Goal: Transaction & Acquisition: Purchase product/service

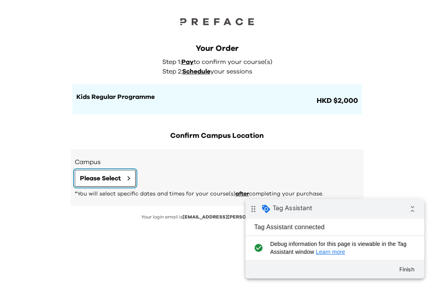
click at [123, 178] on button "Please Select" at bounding box center [105, 178] width 61 height 17
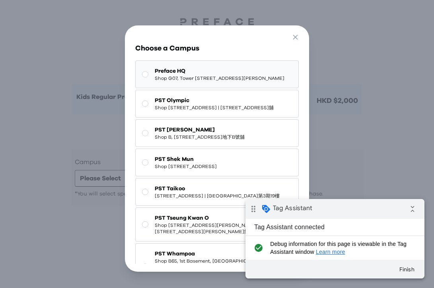
click at [223, 68] on span "Preface HQ" at bounding box center [220, 71] width 130 height 8
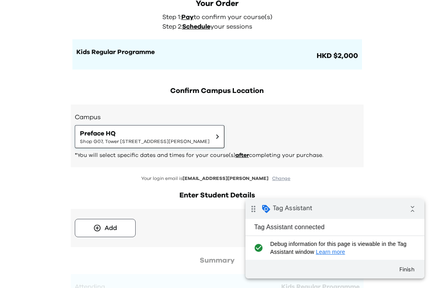
scroll to position [91, 0]
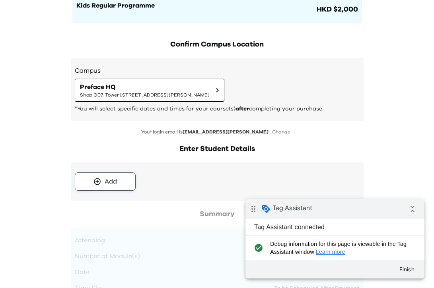
click at [120, 180] on button "Add" at bounding box center [105, 182] width 61 height 18
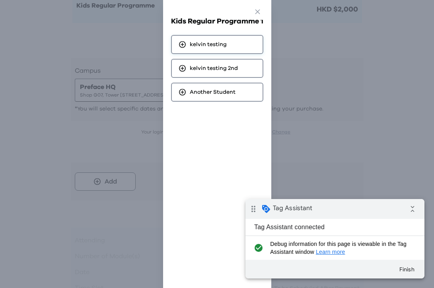
click at [225, 43] on span "kelvin testing" at bounding box center [208, 45] width 37 height 8
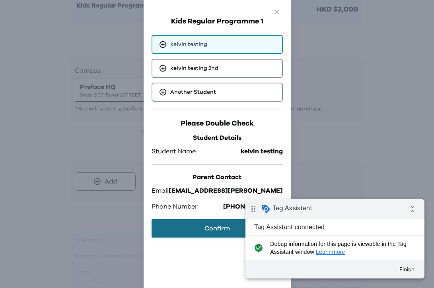
click at [198, 231] on button "Confirm" at bounding box center [217, 229] width 131 height 18
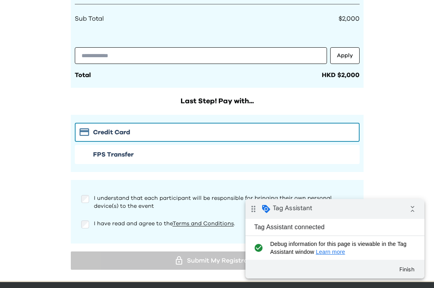
scroll to position [433, 0]
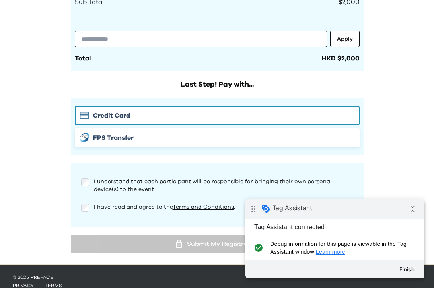
click at [109, 142] on span "FPS Transfer" at bounding box center [113, 138] width 41 height 10
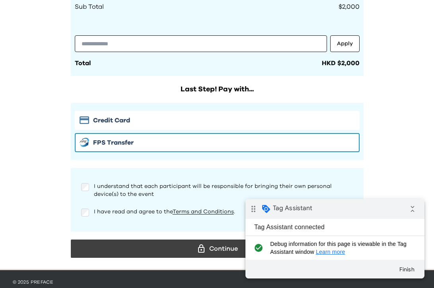
scroll to position [443, 0]
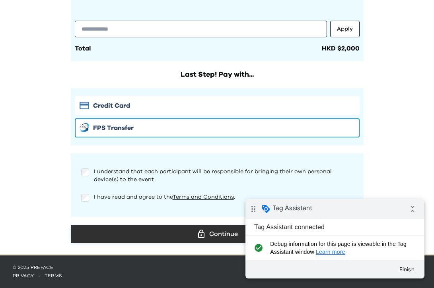
click at [189, 232] on div "Continue" at bounding box center [217, 234] width 280 height 12
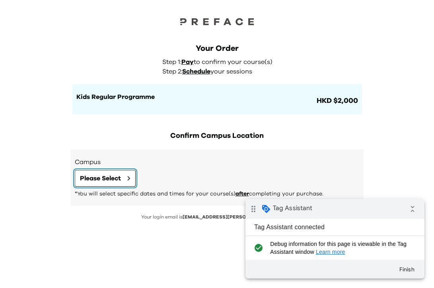
click at [102, 176] on span "Please Select" at bounding box center [100, 179] width 41 height 10
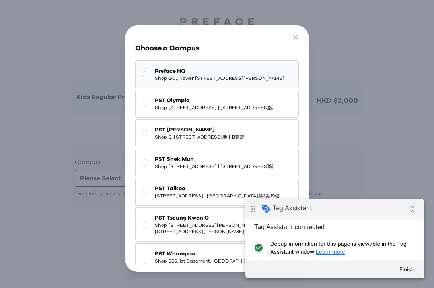
click at [192, 74] on span "Preface HQ" at bounding box center [220, 71] width 130 height 8
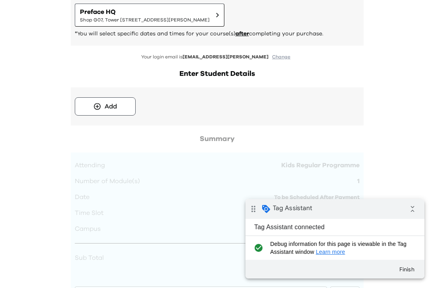
scroll to position [194, 0]
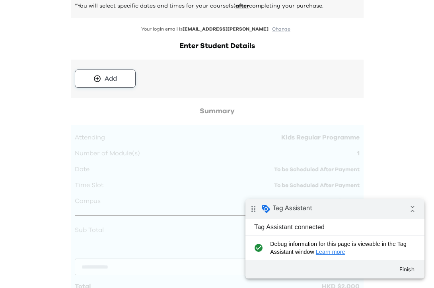
click at [113, 76] on div "Add" at bounding box center [111, 79] width 12 height 10
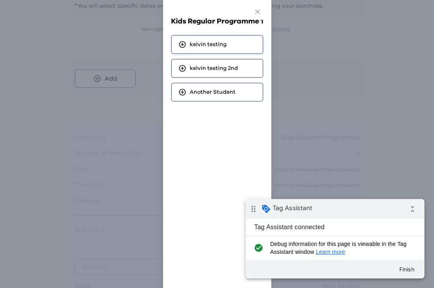
click at [222, 52] on div "kelvin testing" at bounding box center [217, 44] width 92 height 19
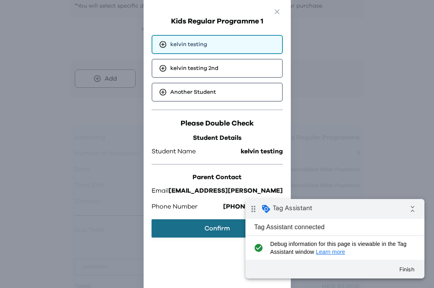
click at [204, 221] on button "Confirm" at bounding box center [217, 229] width 131 height 18
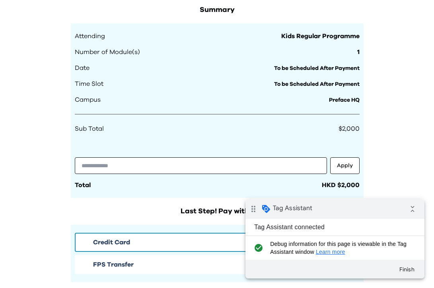
scroll to position [440, 0]
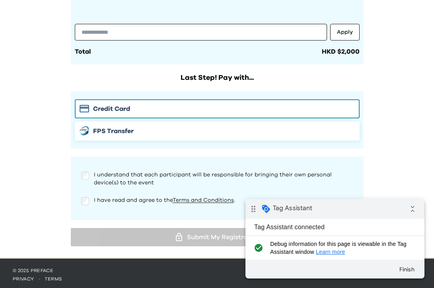
click at [109, 130] on span "FPS Transfer" at bounding box center [113, 131] width 41 height 10
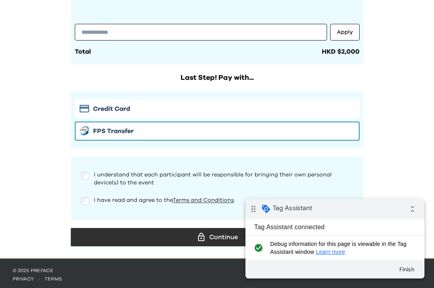
click at [192, 240] on div "Continue" at bounding box center [217, 237] width 280 height 12
